Goal: Task Accomplishment & Management: Complete application form

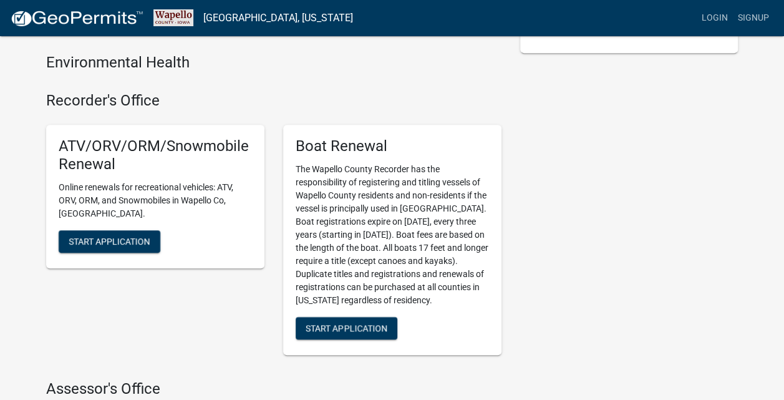
scroll to position [312, 0]
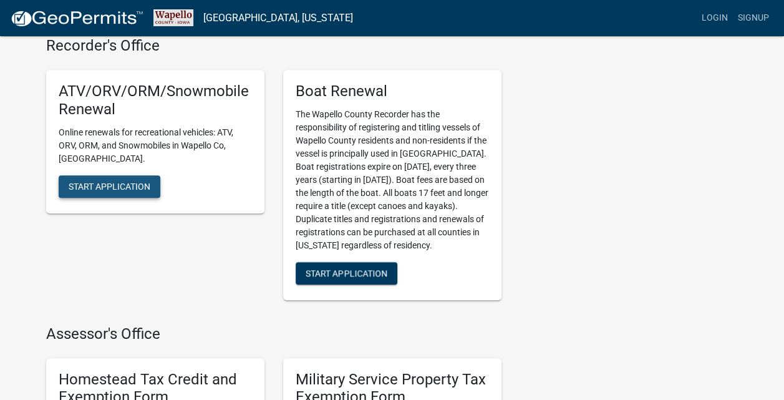
click at [96, 181] on span "Start Application" at bounding box center [110, 186] width 82 height 10
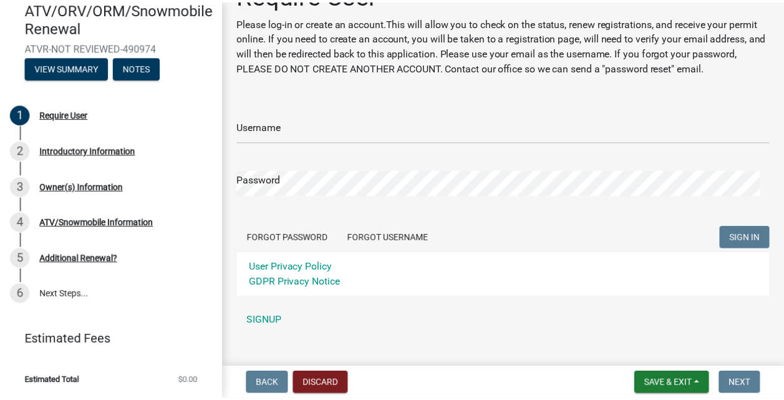
scroll to position [54, 0]
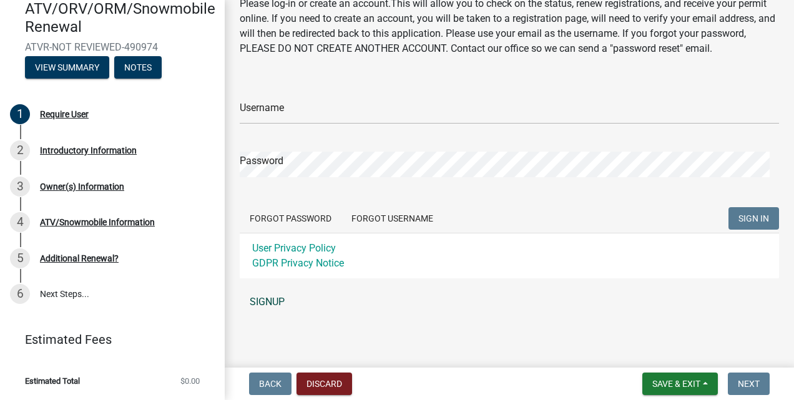
click at [267, 294] on link "SIGNUP" at bounding box center [509, 301] width 539 height 25
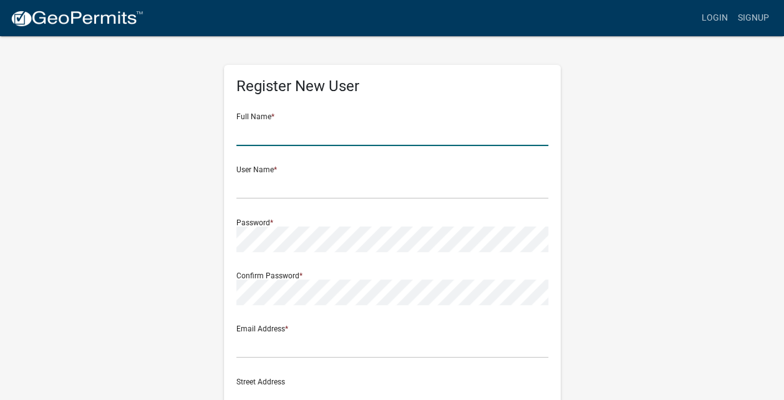
click at [251, 137] on input "text" at bounding box center [392, 133] width 312 height 26
type input "VERNON C SMITH"
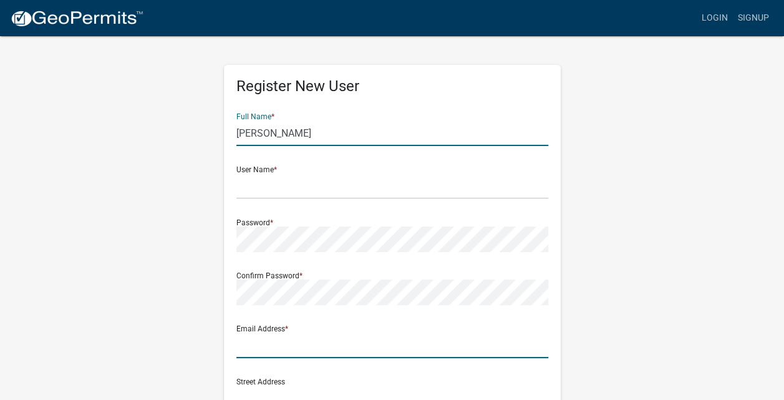
type input "vern.bgood@gmail.com"
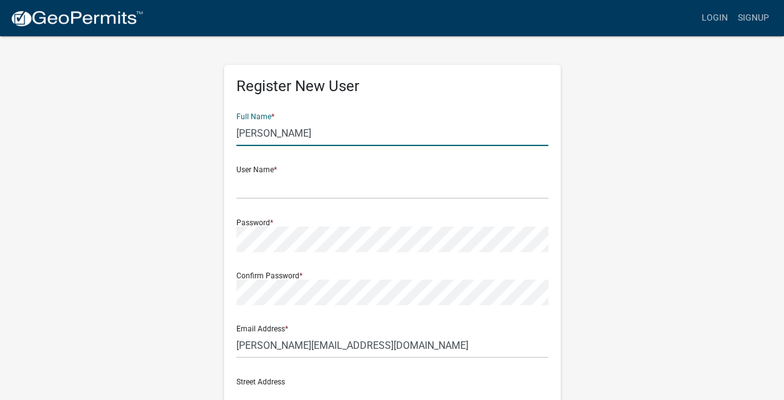
type input "PO BOX 306"
type input "AGENCY"
type input "IOWA"
type input "52530"
type input "6419375782"
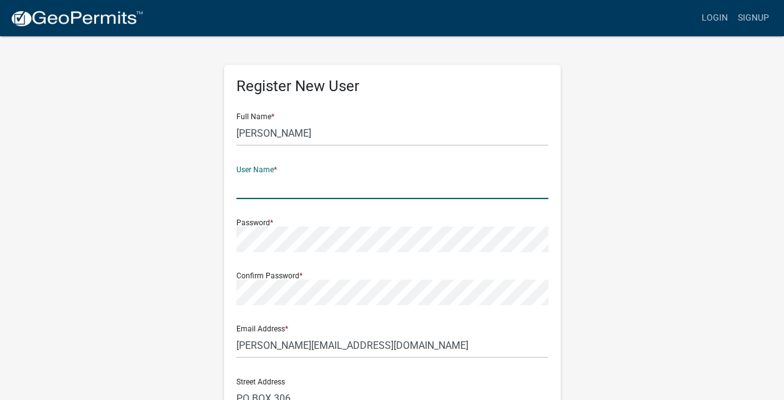
click at [288, 191] on input "text" at bounding box center [392, 186] width 312 height 26
click at [263, 186] on input "text" at bounding box center [392, 186] width 312 height 26
click at [327, 179] on input "text" at bounding box center [392, 186] width 312 height 26
type input "5"
type input "V"
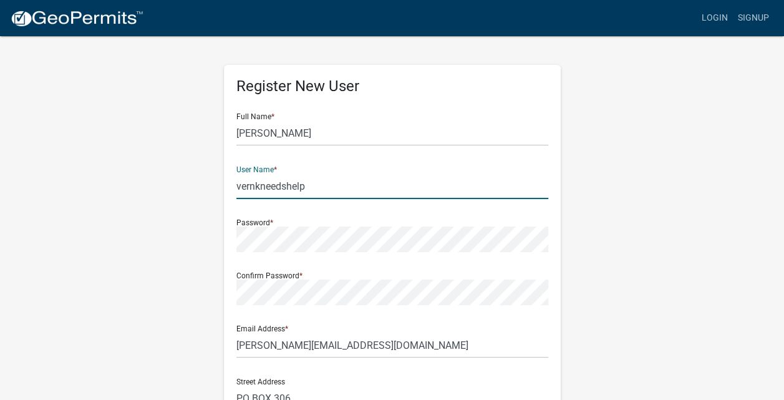
type input "vernkneedshelp"
drag, startPoint x: 430, startPoint y: 215, endPoint x: 415, endPoint y: 225, distance: 17.1
click at [422, 221] on div "Password *" at bounding box center [392, 230] width 312 height 43
click at [303, 221] on div "Password *" at bounding box center [392, 230] width 312 height 43
drag, startPoint x: 295, startPoint y: 225, endPoint x: 306, endPoint y: 226, distance: 10.7
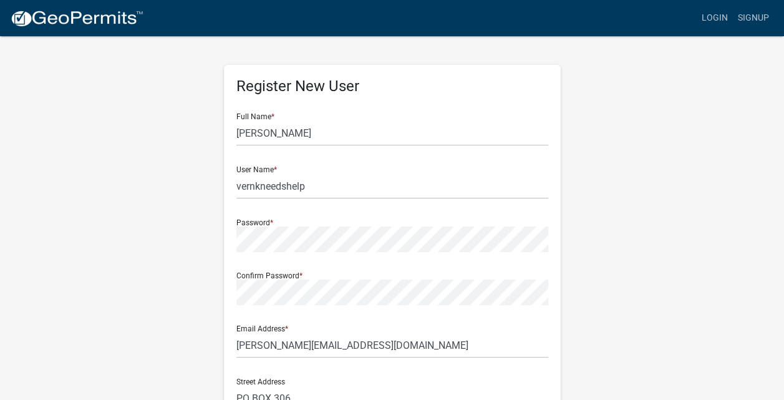
click at [296, 225] on div "Password *" at bounding box center [392, 230] width 312 height 43
click at [559, 258] on div "Register New User Full Name * VERNON C SMITH User Name * vernkneedshelp Passwor…" at bounding box center [392, 363] width 337 height 596
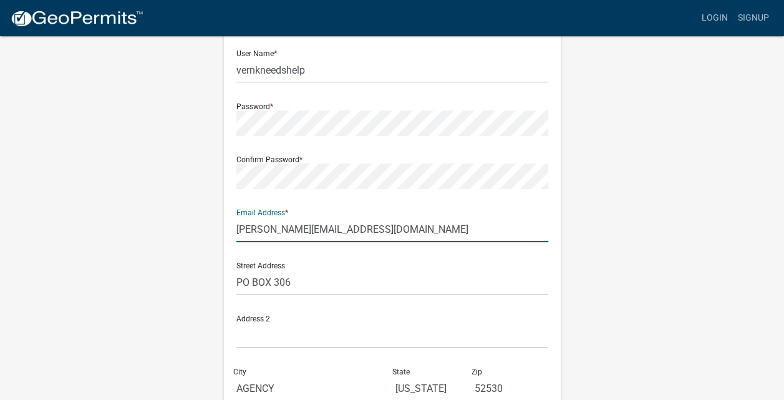
scroll to position [125, 0]
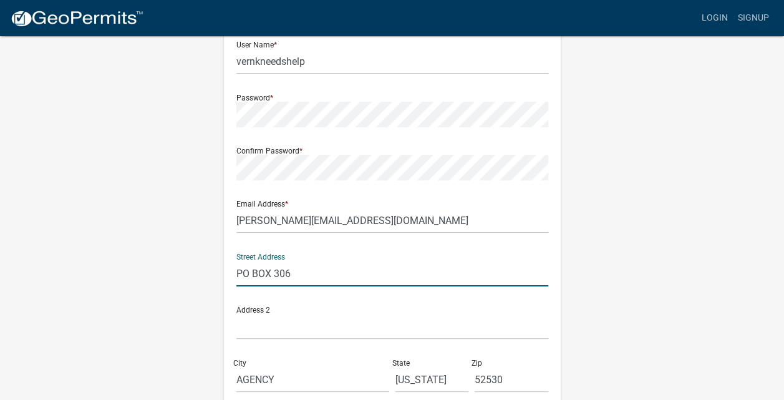
drag, startPoint x: 319, startPoint y: 274, endPoint x: 231, endPoint y: 274, distance: 88.6
click at [228, 273] on div "Register New User Full Name * VERNON C SMITH User Name * vernkneedshelp Passwor…" at bounding box center [392, 238] width 337 height 596
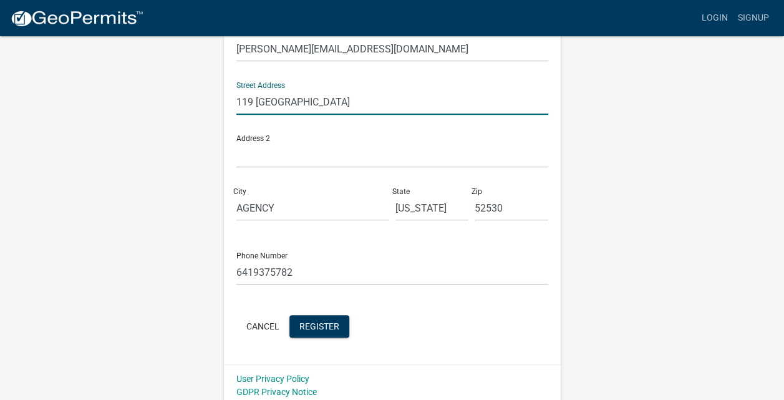
scroll to position [302, 0]
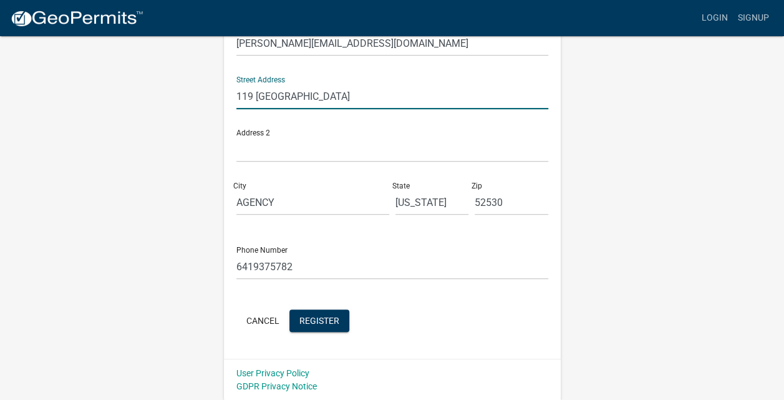
type input "119 N COLUMBIA"
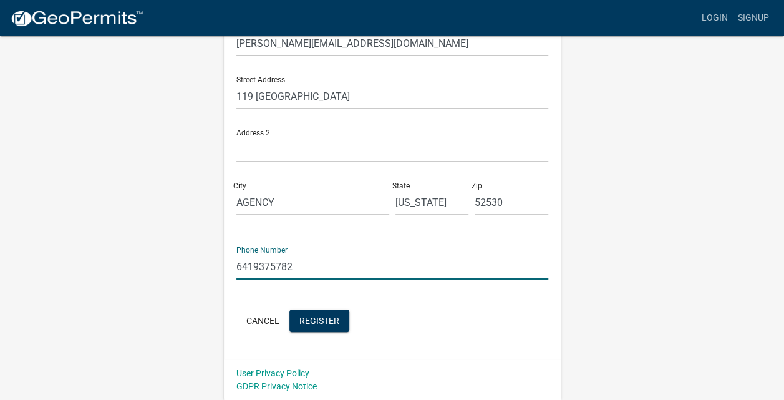
drag, startPoint x: 297, startPoint y: 266, endPoint x: 231, endPoint y: 277, distance: 67.1
click at [230, 276] on div "Register New User Full Name * VERNON C SMITH User Name * vernkneedshelp Passwor…" at bounding box center [392, 61] width 337 height 596
type input "6417779490"
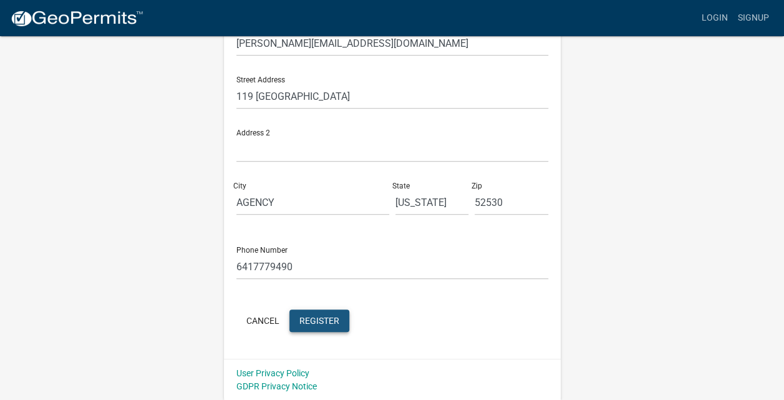
click at [326, 324] on span "Register" at bounding box center [319, 320] width 40 height 10
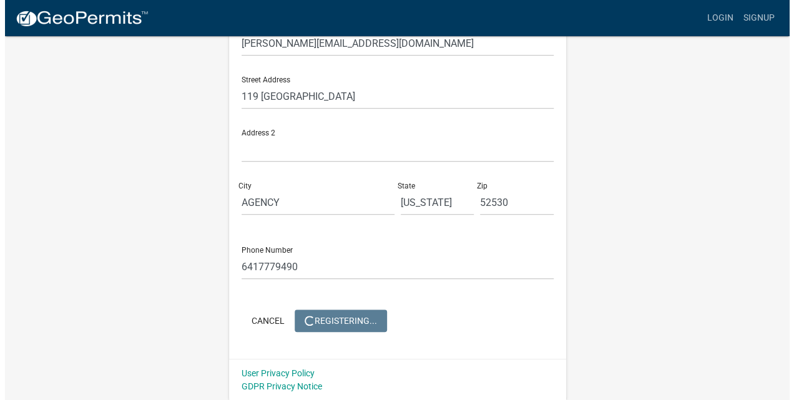
scroll to position [0, 0]
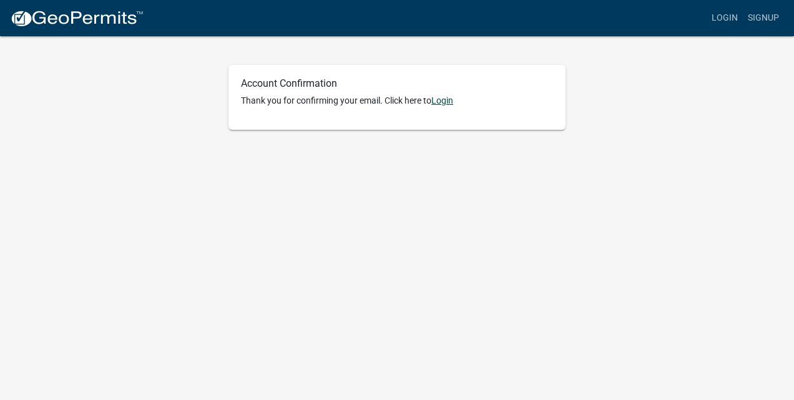
click at [445, 99] on link "Login" at bounding box center [442, 100] width 22 height 10
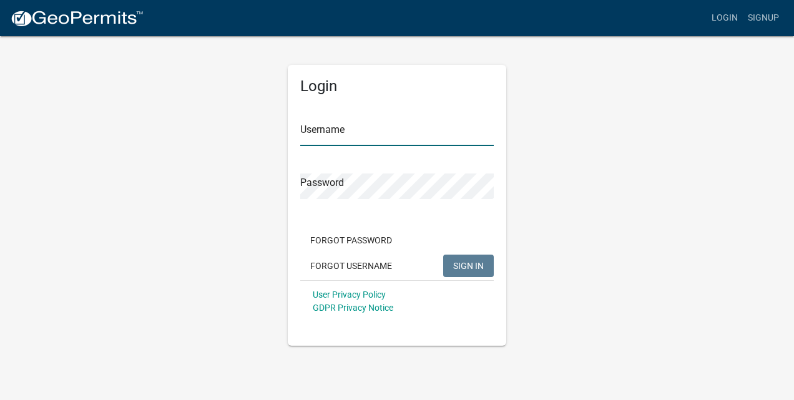
type input "vernkneedshelp"
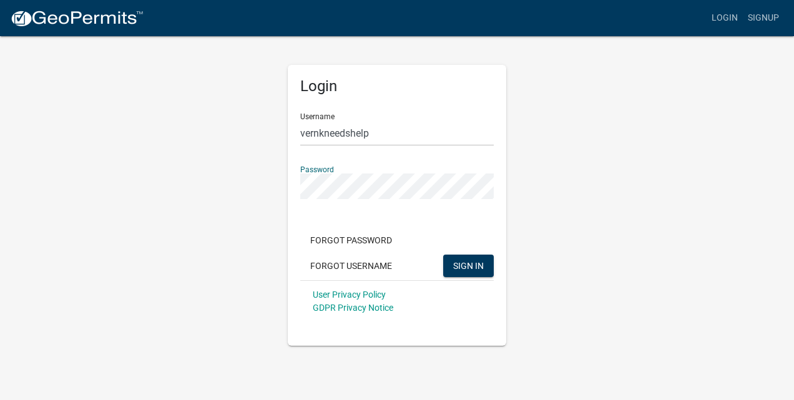
click at [195, 278] on div "Login Username vernkneedshelp Password Forgot Password Forgot Username SIGN IN …" at bounding box center [396, 190] width 711 height 311
click at [470, 268] on span "SIGN IN" at bounding box center [468, 265] width 31 height 10
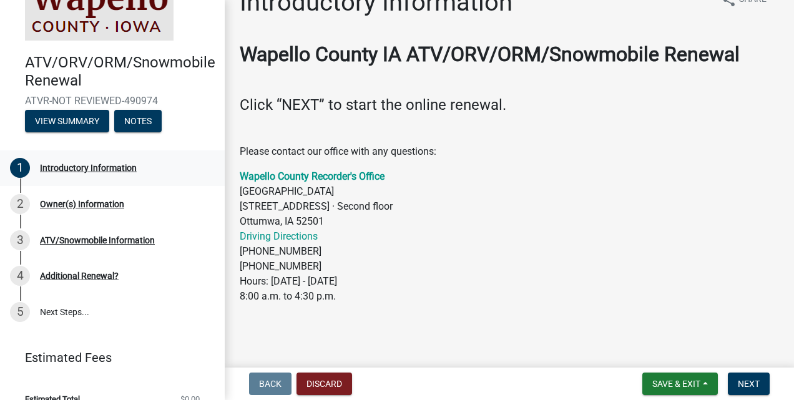
scroll to position [52, 0]
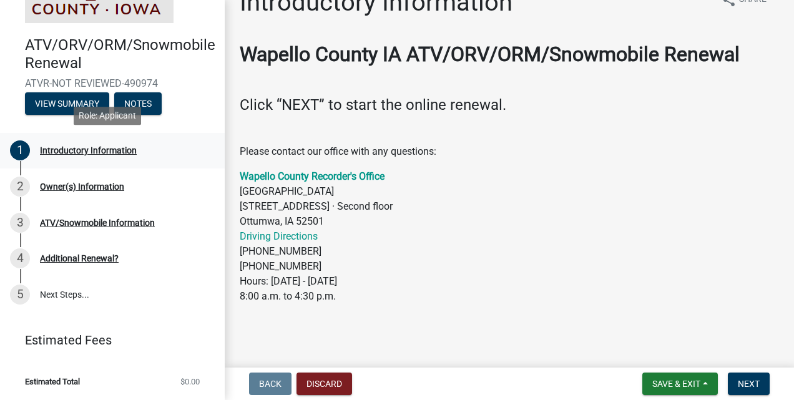
click at [79, 157] on div "1 Introductory Information" at bounding box center [107, 150] width 195 height 20
click at [84, 147] on div "Introductory Information" at bounding box center [88, 150] width 97 height 9
click at [71, 190] on div "Owner(s) Information" at bounding box center [82, 186] width 84 height 9
click at [69, 226] on div "ATV/Snowmobile Information" at bounding box center [97, 222] width 115 height 9
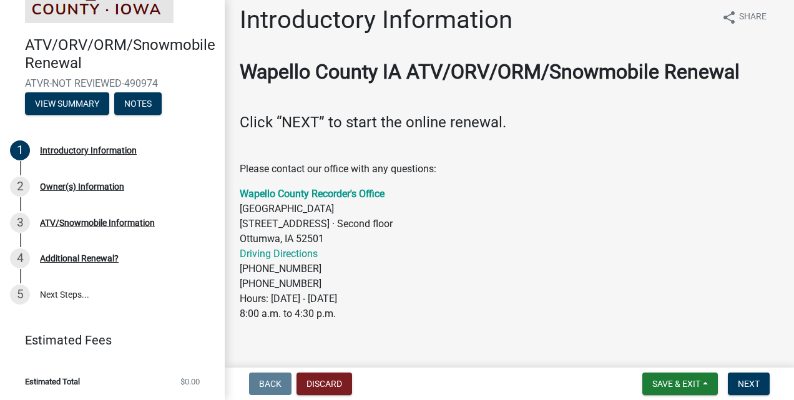
scroll to position [27, 0]
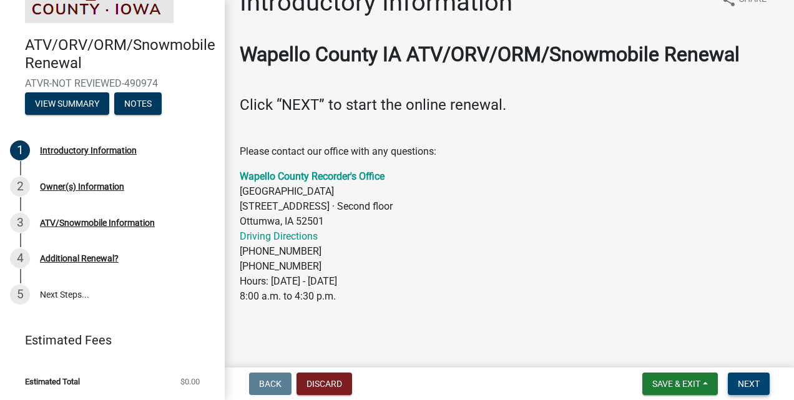
click at [754, 388] on span "Next" at bounding box center [748, 384] width 22 height 10
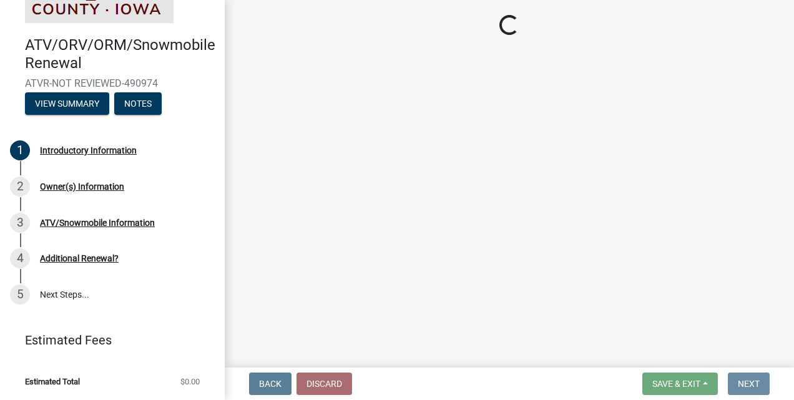
scroll to position [0, 0]
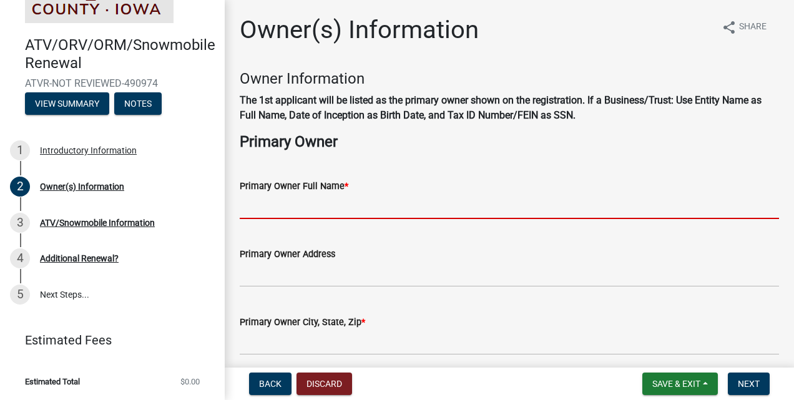
click at [360, 206] on input "Primary Owner Full Name *" at bounding box center [509, 206] width 539 height 26
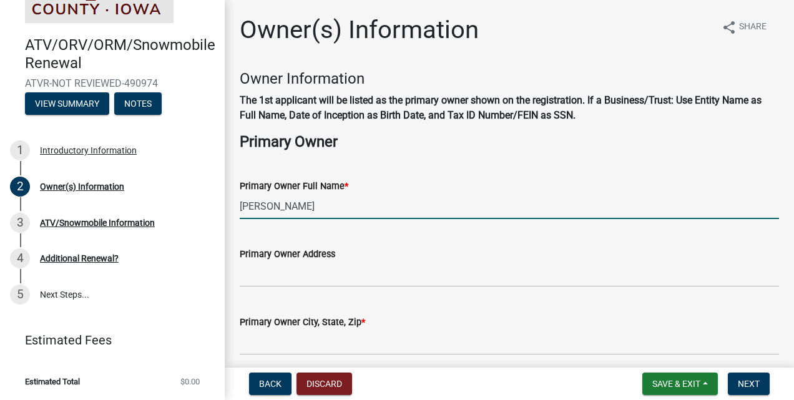
type input "VERNON SMITH"
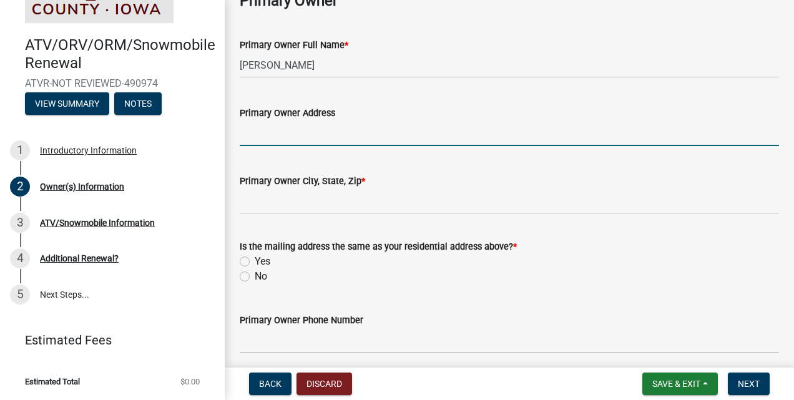
scroll to position [62, 0]
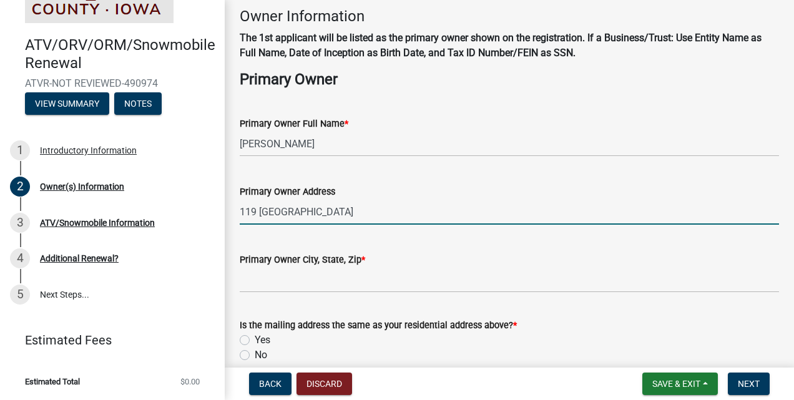
type input "119 [GEOGRAPHIC_DATA]"
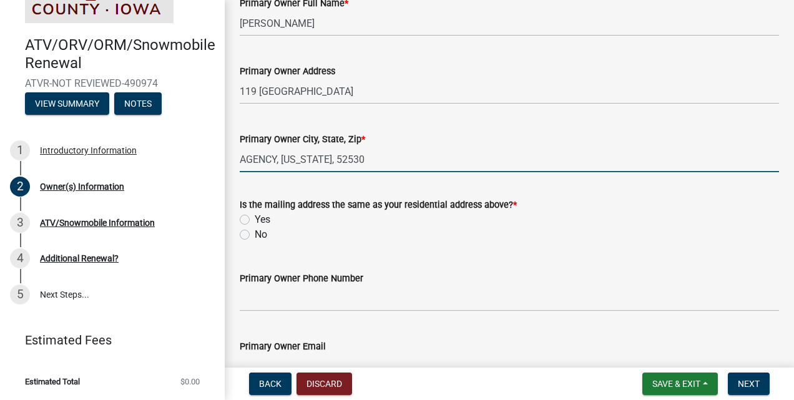
scroll to position [187, 0]
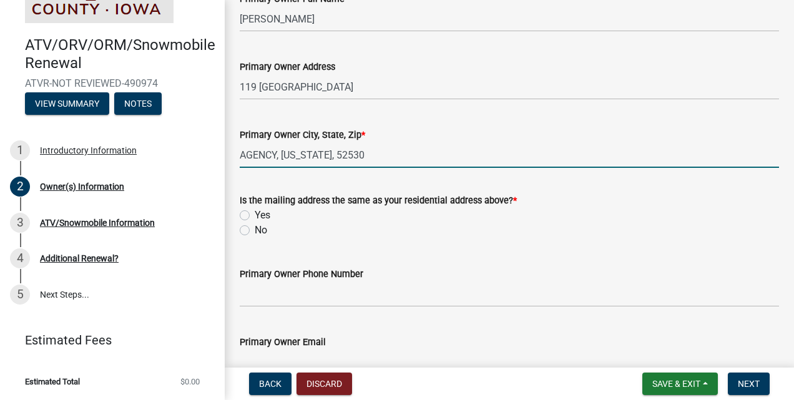
type input "AGENCY, IOWA, 52530"
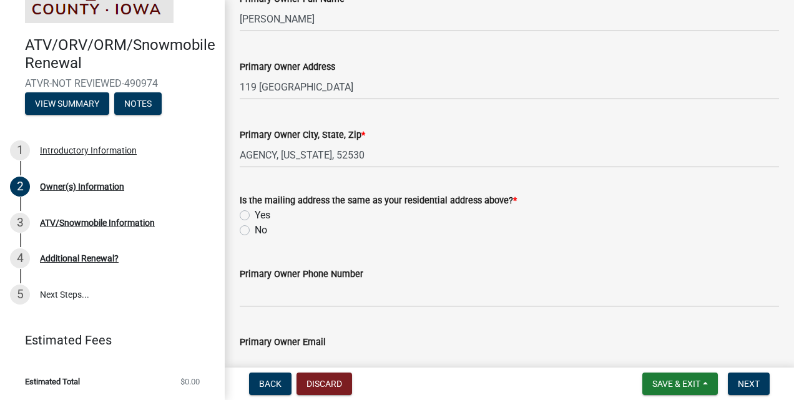
click at [255, 231] on label "No" at bounding box center [261, 230] width 12 height 15
click at [255, 231] on input "No" at bounding box center [259, 227] width 8 height 8
radio input "true"
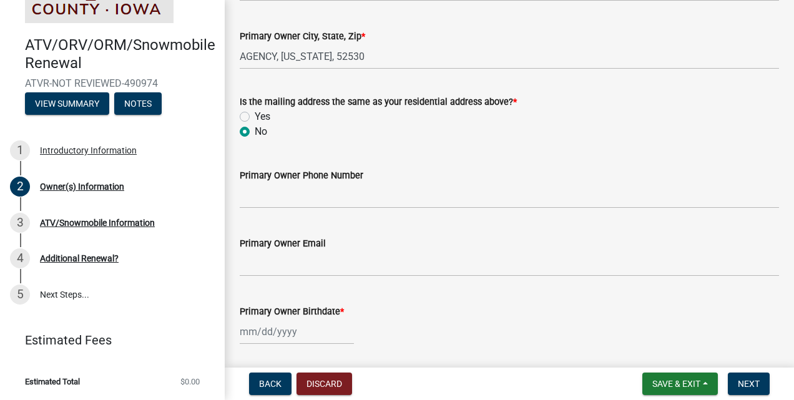
scroll to position [312, 0]
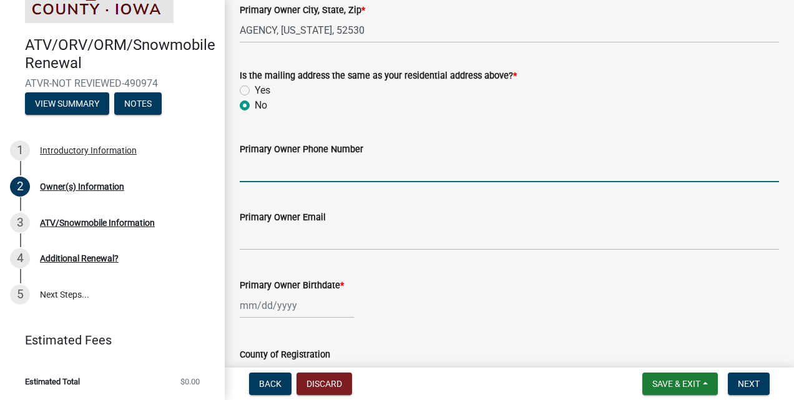
click at [334, 172] on input "Primary Owner Phone Number" at bounding box center [509, 170] width 539 height 26
type input "6417779490"
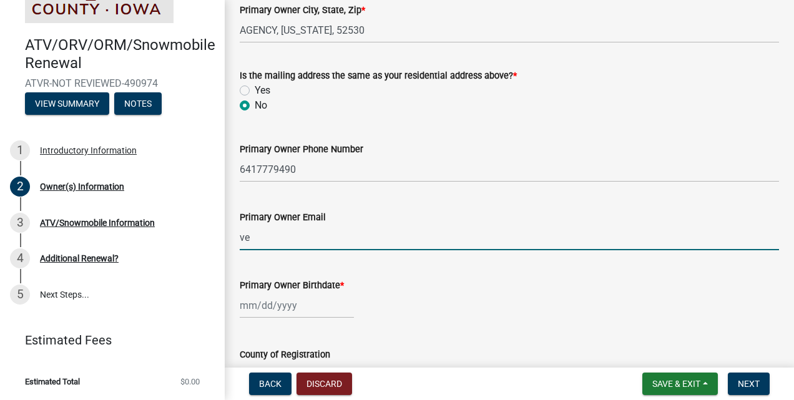
type input "[PERSON_NAME][EMAIL_ADDRESS][DOMAIN_NAME]"
type input "01/14/1963"
type input "[US_STATE]"
select select "10"
select select "2025"
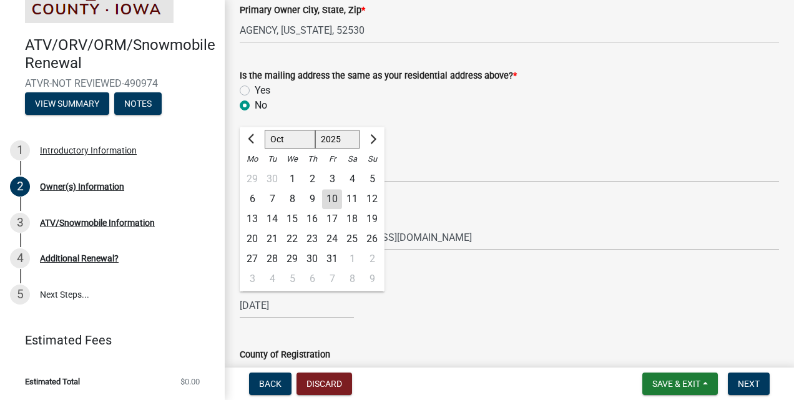
drag, startPoint x: 435, startPoint y: 135, endPoint x: 429, endPoint y: 142, distance: 9.4
click at [433, 137] on div "Primary Owner Phone Number 6417779490" at bounding box center [509, 153] width 539 height 58
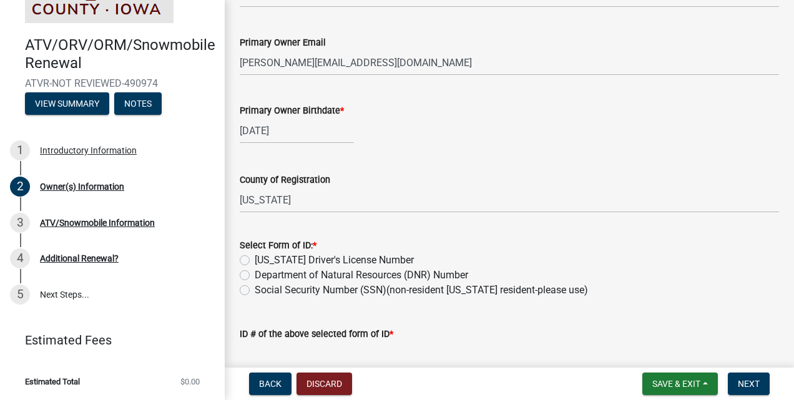
scroll to position [499, 0]
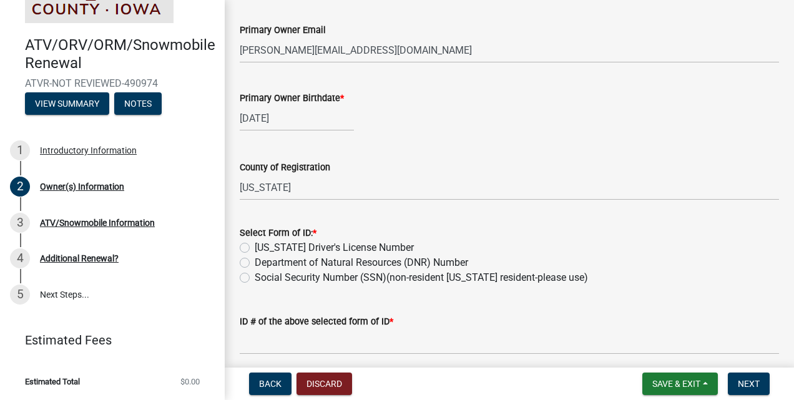
click at [255, 247] on label "Iowa Driver's License Number" at bounding box center [334, 247] width 159 height 15
click at [255, 247] on input "Iowa Driver's License Number" at bounding box center [259, 244] width 8 height 8
radio input "true"
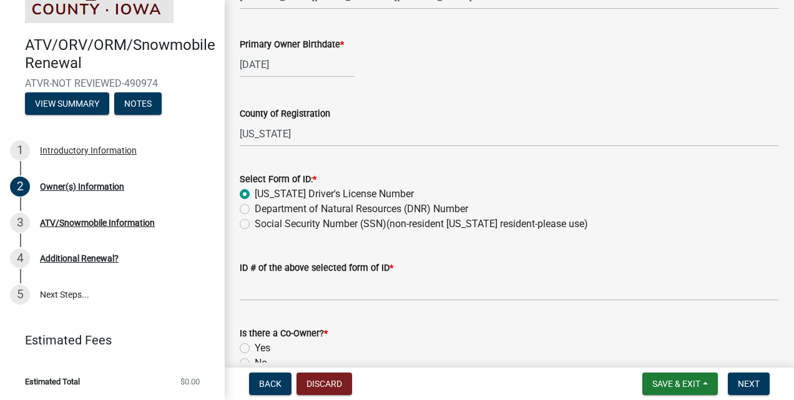
scroll to position [620, 0]
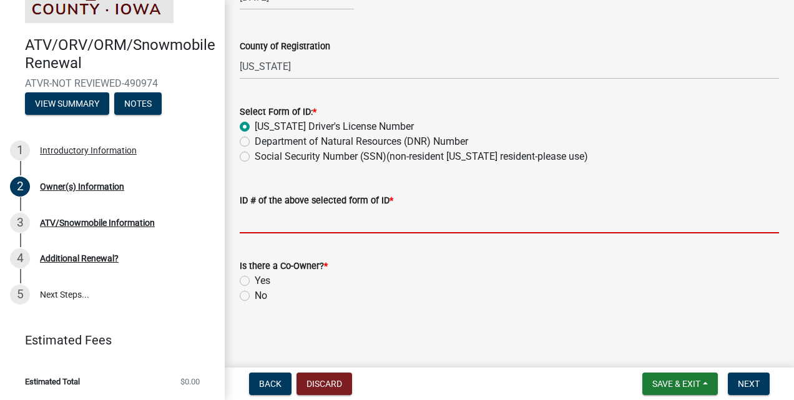
click at [297, 218] on input "ID # of the above selected form of ID *" at bounding box center [509, 221] width 539 height 26
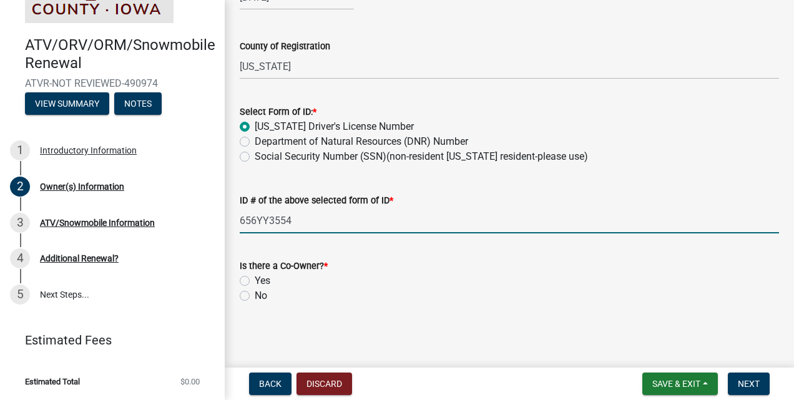
type input "656YY3554"
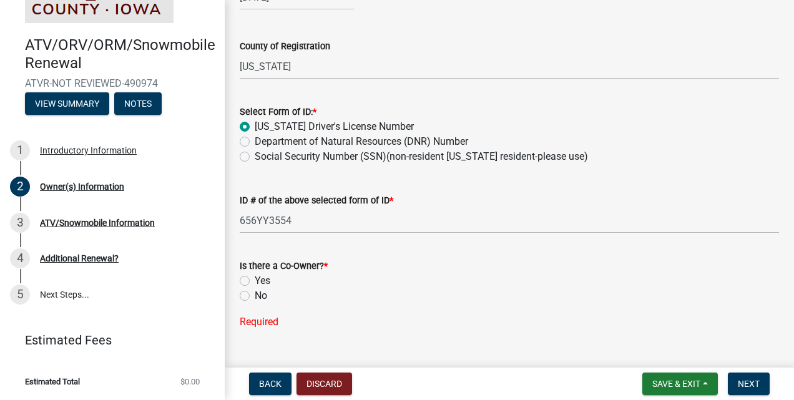
click at [255, 292] on label "No" at bounding box center [261, 295] width 12 height 15
click at [255, 292] on input "No" at bounding box center [259, 292] width 8 height 8
radio input "true"
click at [741, 384] on span "Next" at bounding box center [748, 384] width 22 height 10
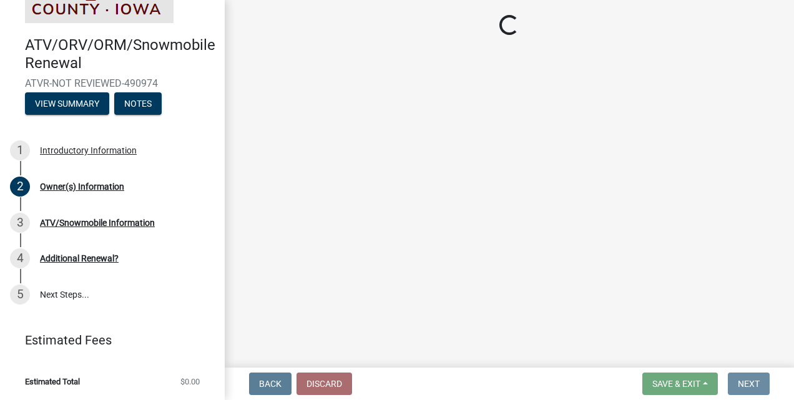
scroll to position [0, 0]
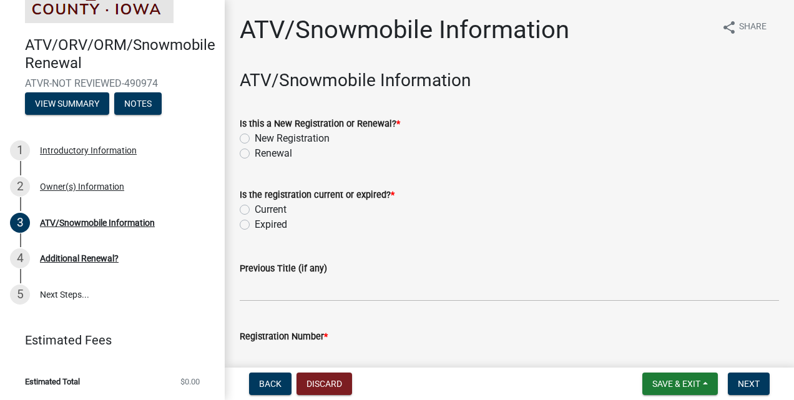
click at [255, 151] on label "Renewal" at bounding box center [273, 153] width 37 height 15
click at [255, 151] on input "Renewal" at bounding box center [259, 150] width 8 height 8
radio input "true"
click at [255, 211] on label "Current" at bounding box center [271, 209] width 32 height 15
click at [255, 210] on input "Current" at bounding box center [259, 206] width 8 height 8
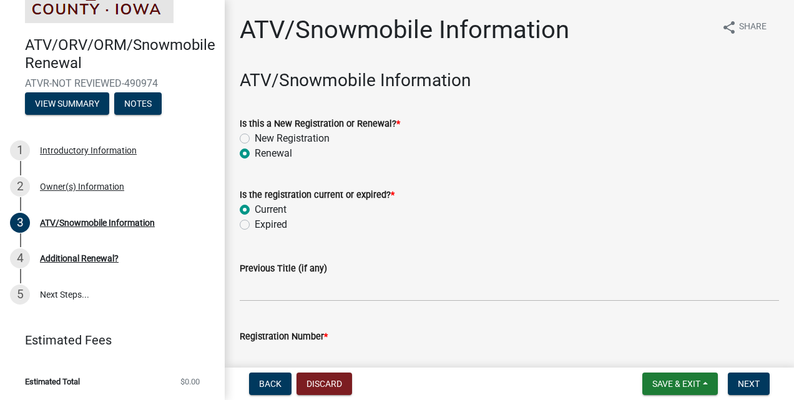
radio input "true"
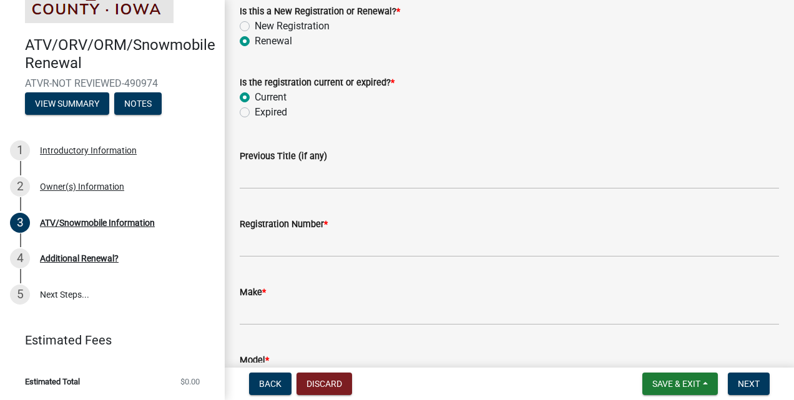
scroll to position [125, 0]
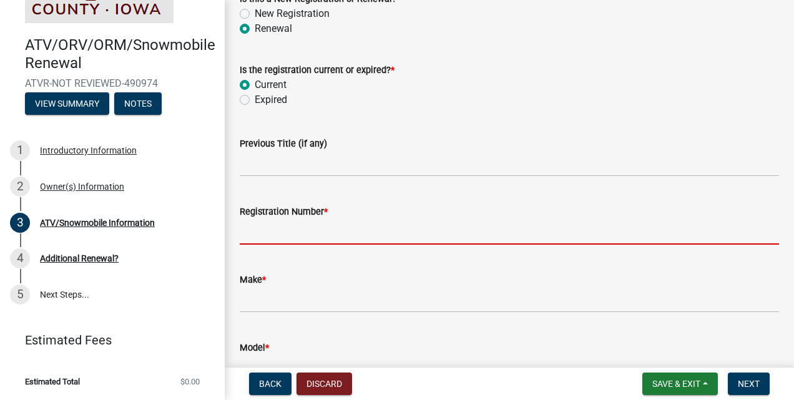
click at [292, 231] on input "Registration Number *" at bounding box center [509, 232] width 539 height 26
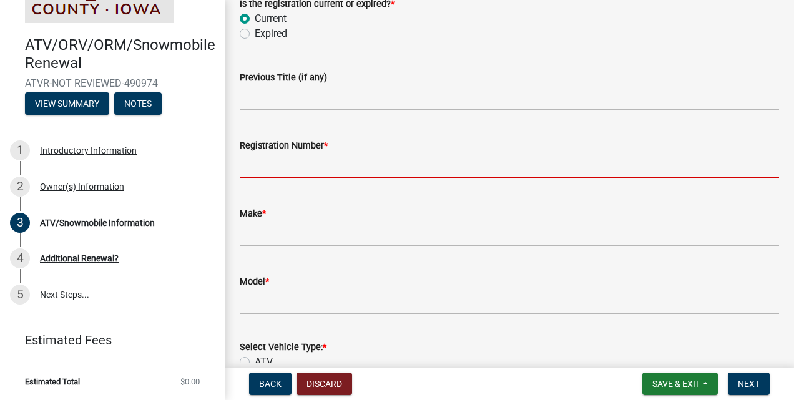
scroll to position [187, 0]
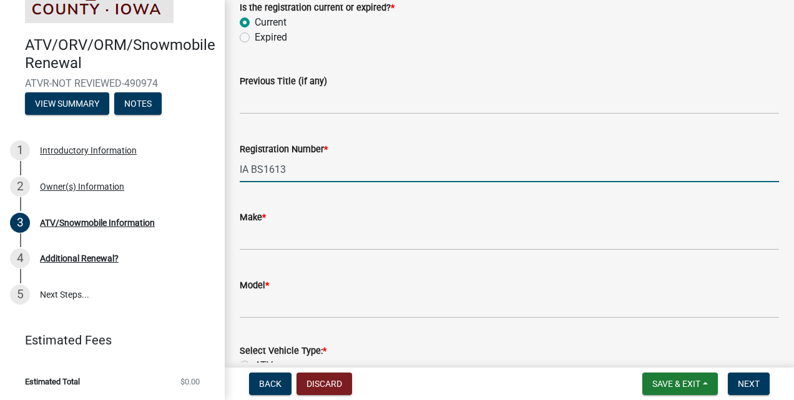
type input "IA BS1613"
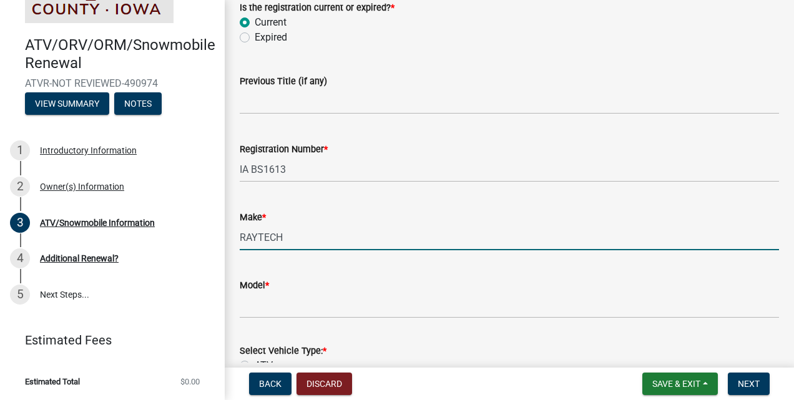
type input "RAYTECH"
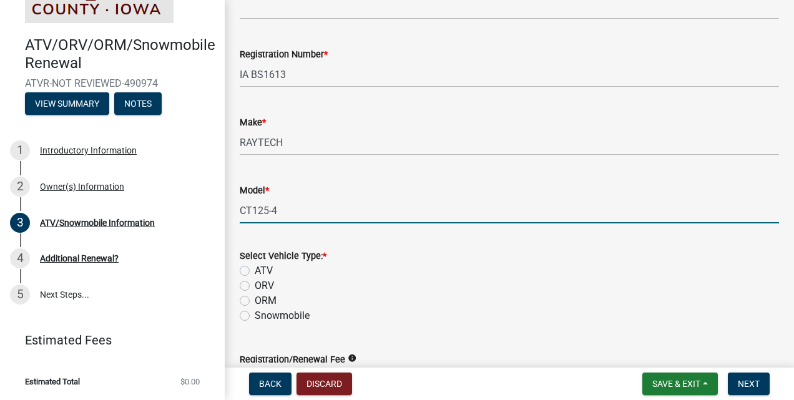
scroll to position [312, 0]
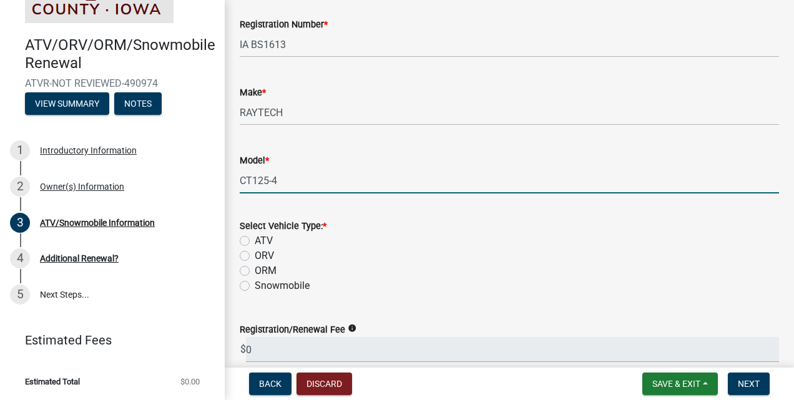
type input "CT125-4"
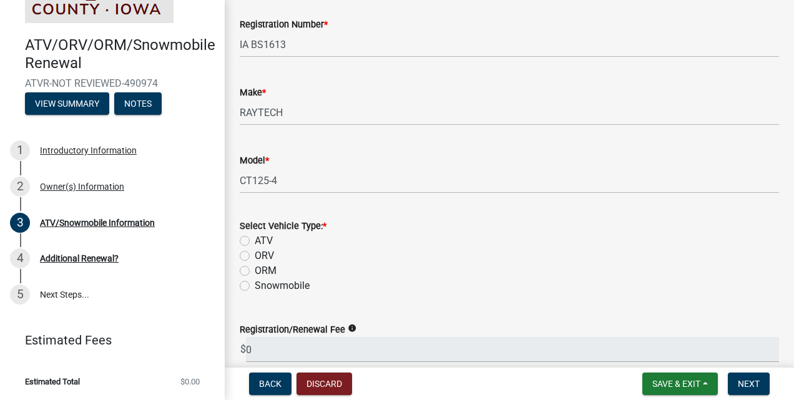
click at [255, 241] on label "ATV" at bounding box center [264, 240] width 18 height 15
click at [255, 241] on input "ATV" at bounding box center [259, 237] width 8 height 8
radio input "true"
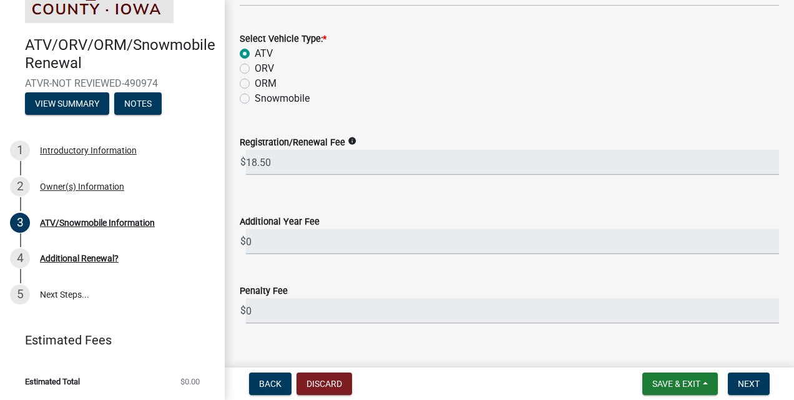
scroll to position [520, 0]
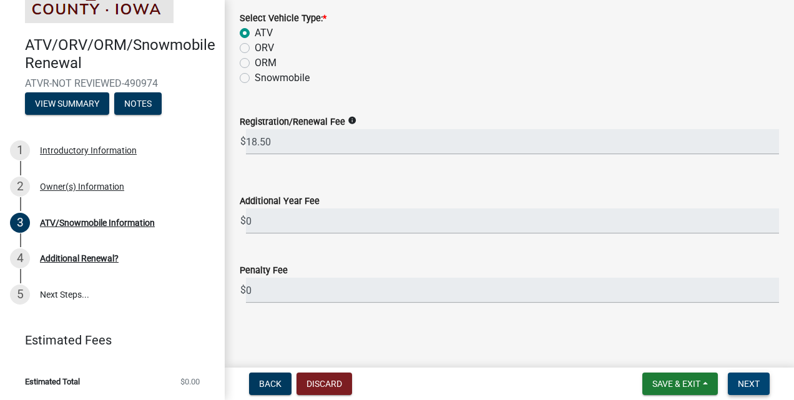
click at [750, 384] on span "Next" at bounding box center [748, 384] width 22 height 10
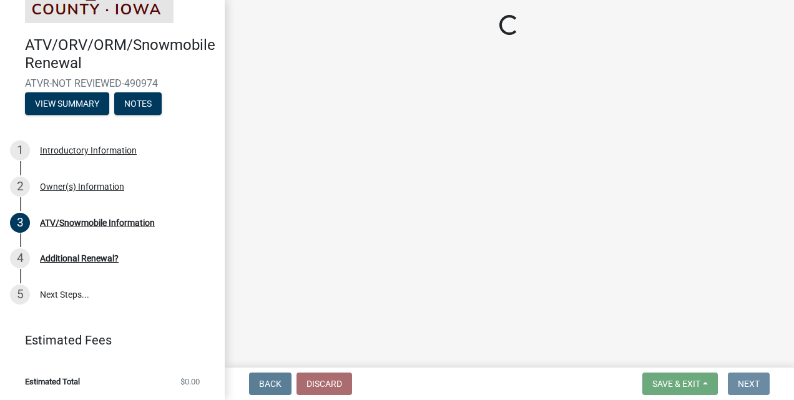
scroll to position [0, 0]
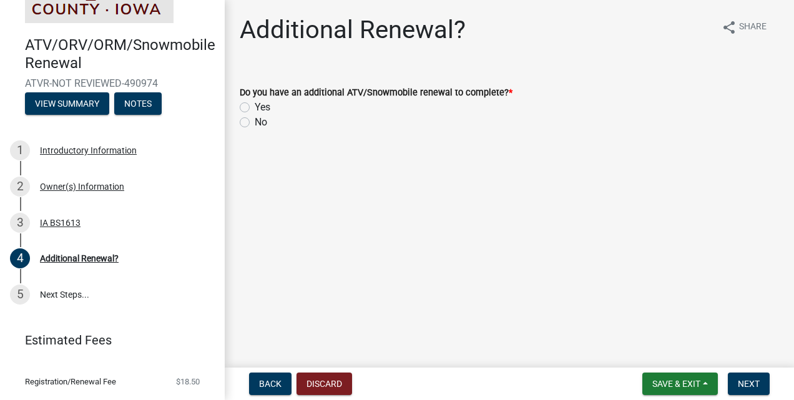
click at [255, 125] on label "No" at bounding box center [261, 122] width 12 height 15
click at [255, 123] on input "No" at bounding box center [259, 119] width 8 height 8
radio input "true"
click at [746, 379] on span "Next" at bounding box center [748, 384] width 22 height 10
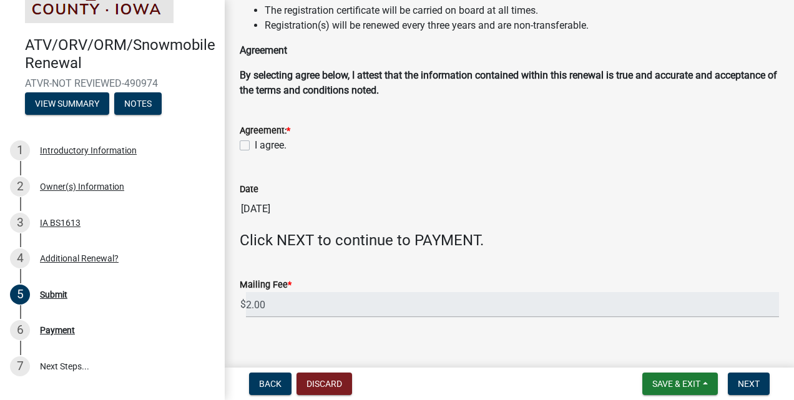
scroll to position [134, 0]
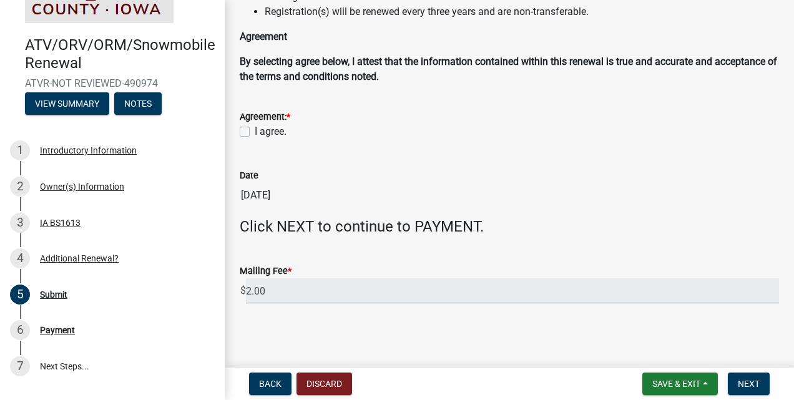
click at [255, 132] on label "I agree." at bounding box center [271, 131] width 32 height 15
click at [255, 132] on input "I agree." at bounding box center [259, 128] width 8 height 8
checkbox input "true"
click at [741, 380] on span "Next" at bounding box center [748, 384] width 22 height 10
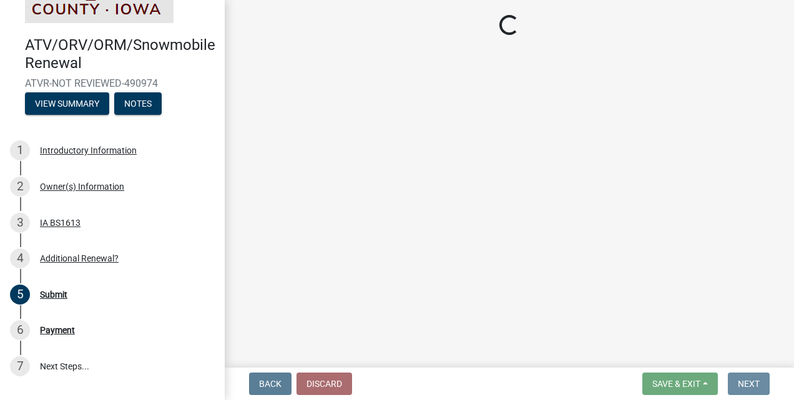
scroll to position [0, 0]
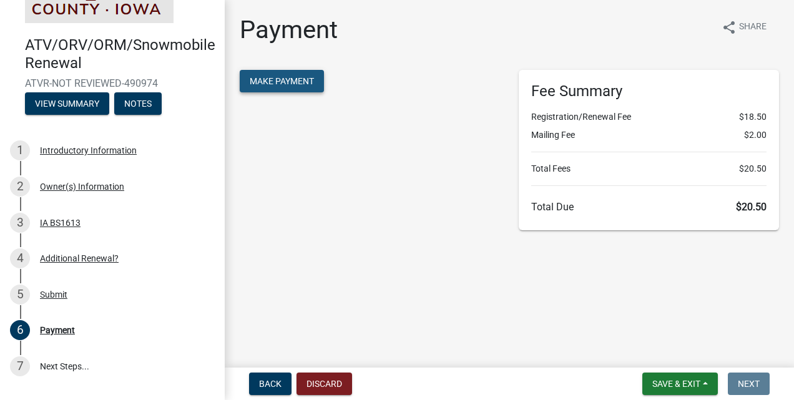
click at [306, 80] on span "Make Payment" at bounding box center [282, 81] width 64 height 10
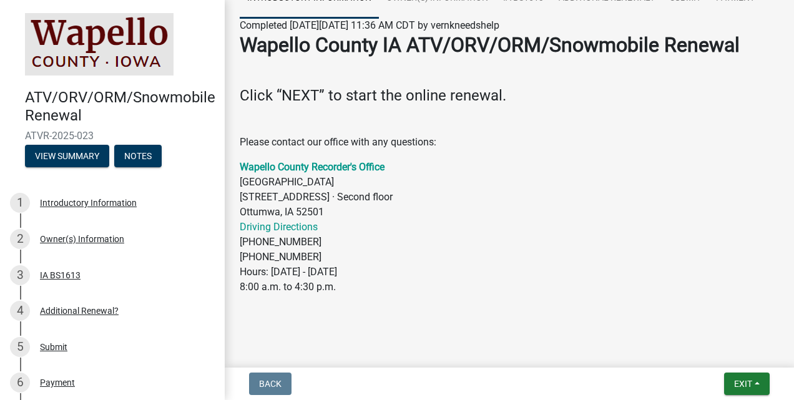
scroll to position [122, 0]
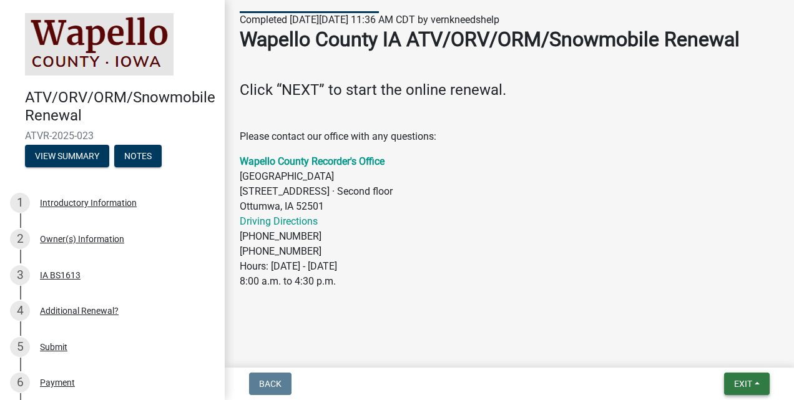
click at [749, 382] on span "Exit" at bounding box center [743, 384] width 18 height 10
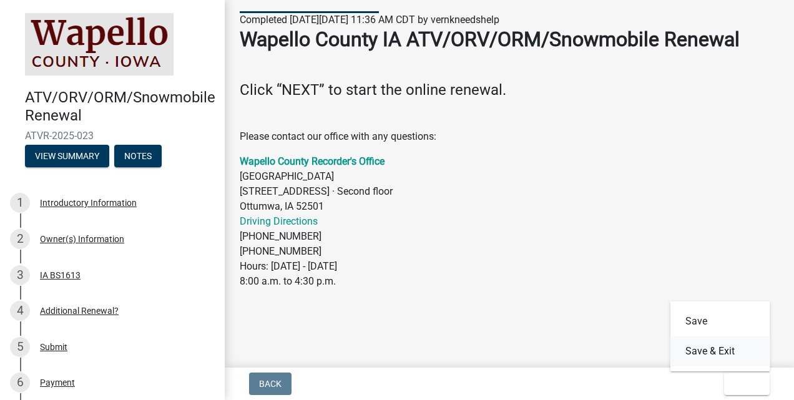
click at [717, 349] on button "Save & Exit" at bounding box center [720, 351] width 100 height 30
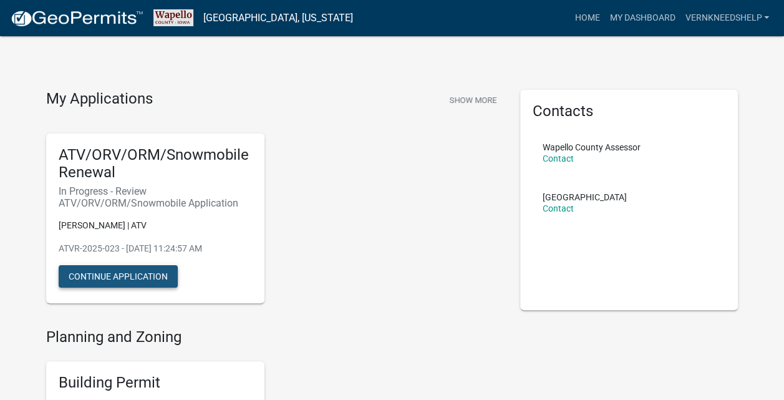
click at [106, 284] on button "Continue Application" at bounding box center [118, 276] width 119 height 22
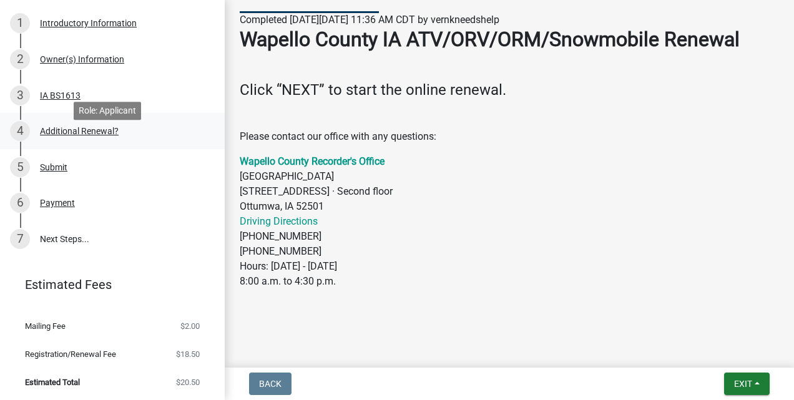
scroll to position [180, 0]
click at [52, 241] on link "7 Next Steps..." at bounding box center [112, 238] width 225 height 36
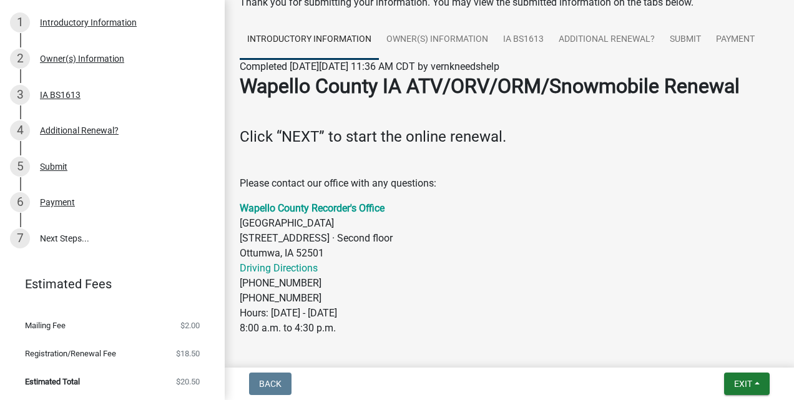
scroll to position [122, 0]
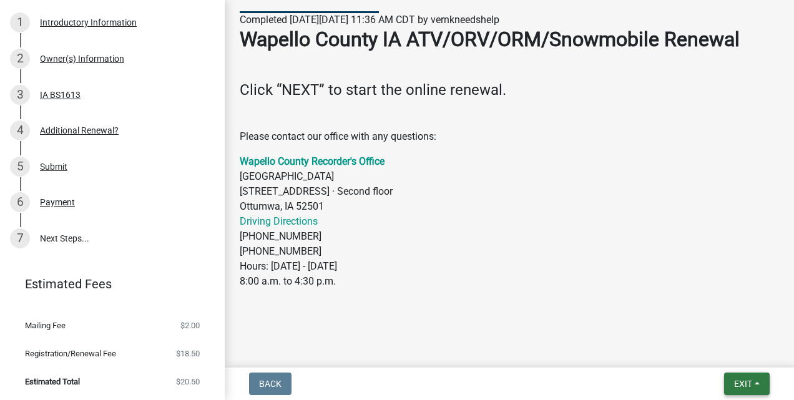
click at [740, 382] on span "Exit" at bounding box center [743, 384] width 18 height 10
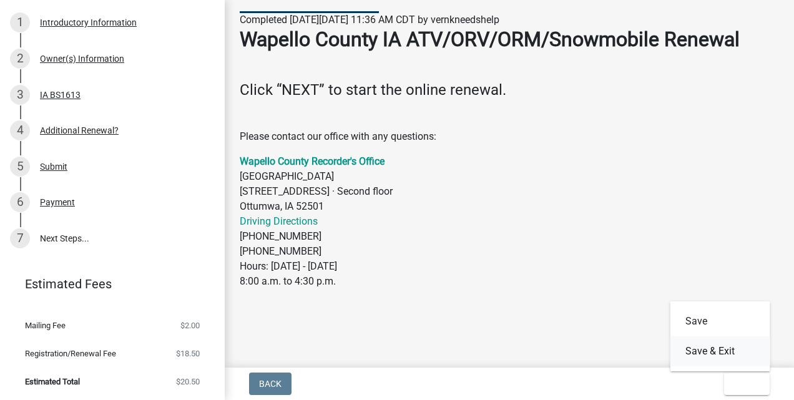
click at [726, 352] on button "Save & Exit" at bounding box center [720, 351] width 100 height 30
